Goal: Task Accomplishment & Management: Use online tool/utility

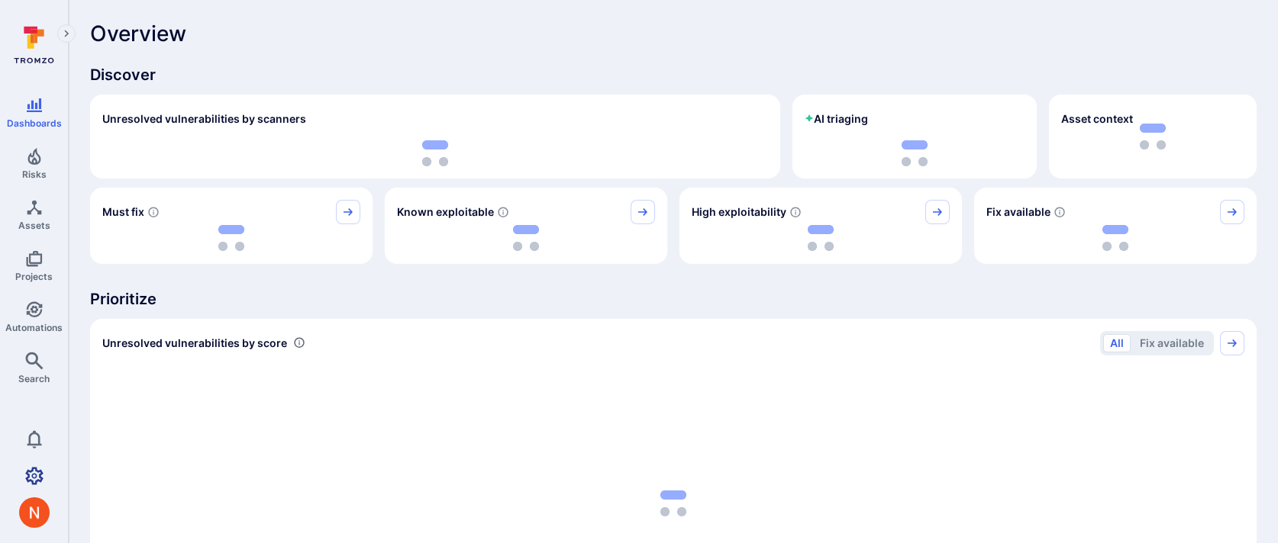
click at [46, 465] on link "Settings" at bounding box center [34, 476] width 68 height 31
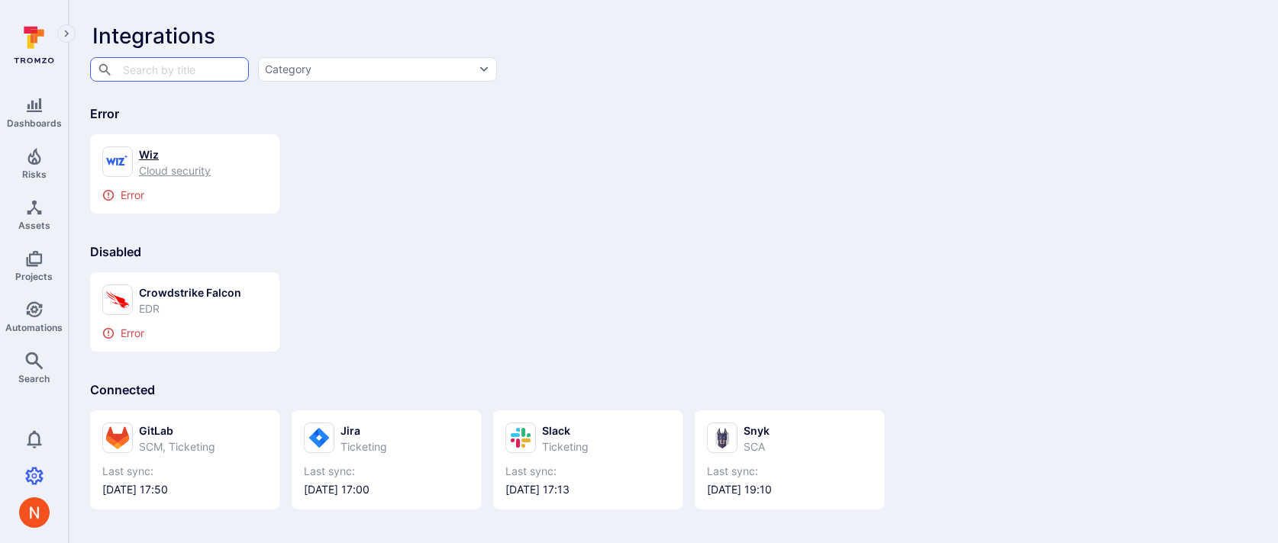
click at [176, 156] on div "Wiz" at bounding box center [175, 155] width 72 height 16
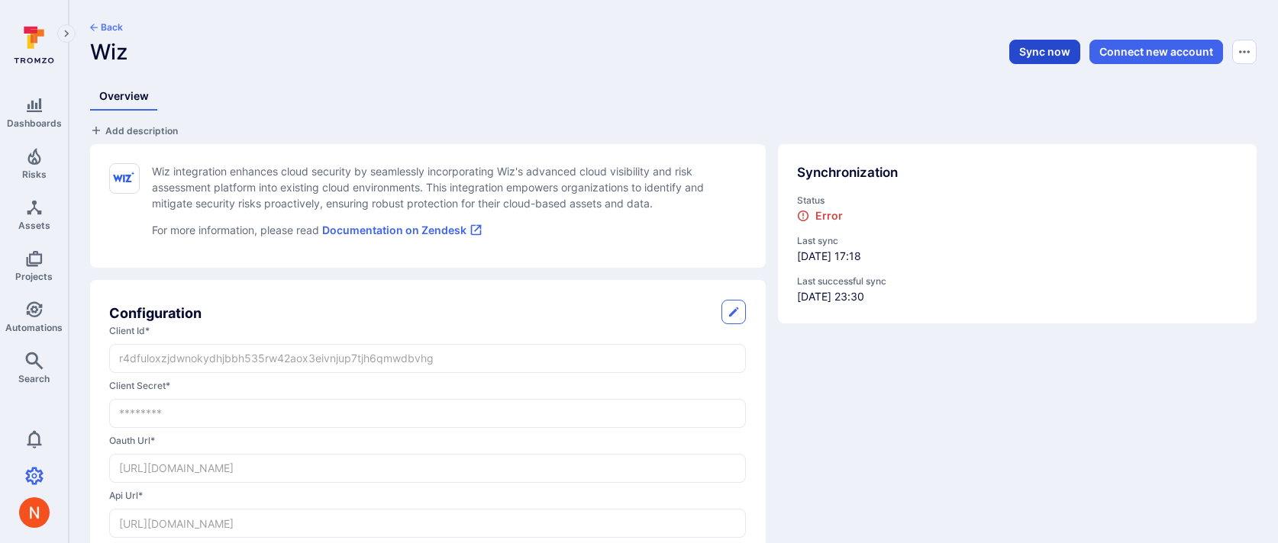
click at [1030, 51] on button "Sync now" at bounding box center [1044, 52] width 71 height 24
